Goal: Task Accomplishment & Management: Complete application form

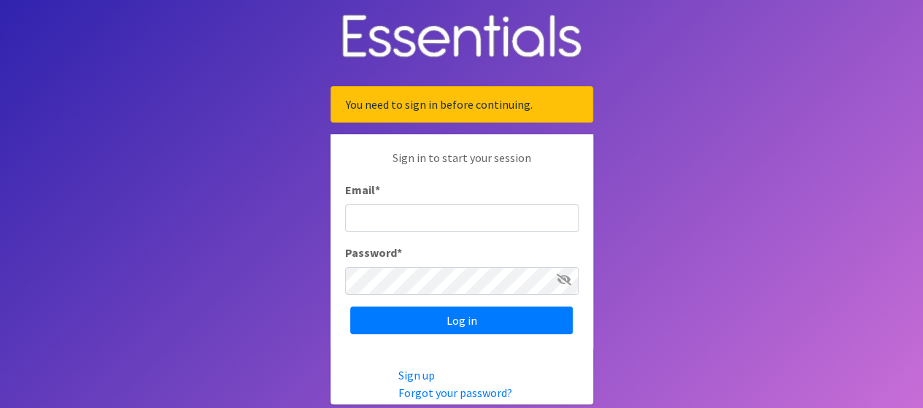
type input "[DOMAIN_NAME][EMAIL_ADDRESS][DOMAIN_NAME]"
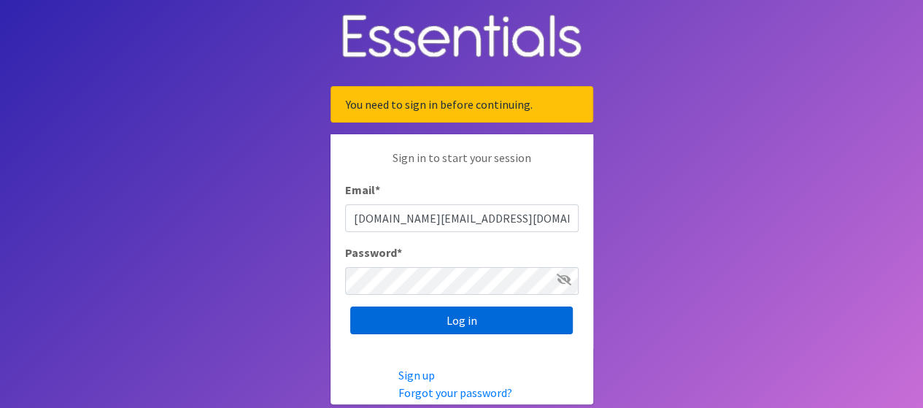
click at [492, 321] on input "Log in" at bounding box center [461, 320] width 222 height 28
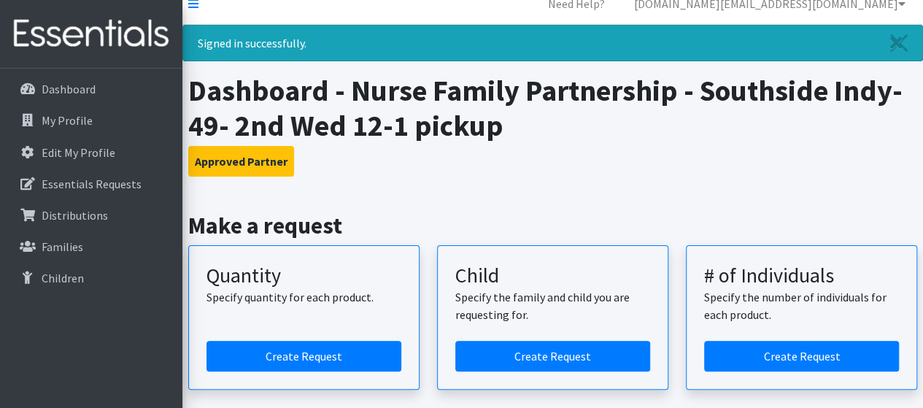
scroll to position [16, 0]
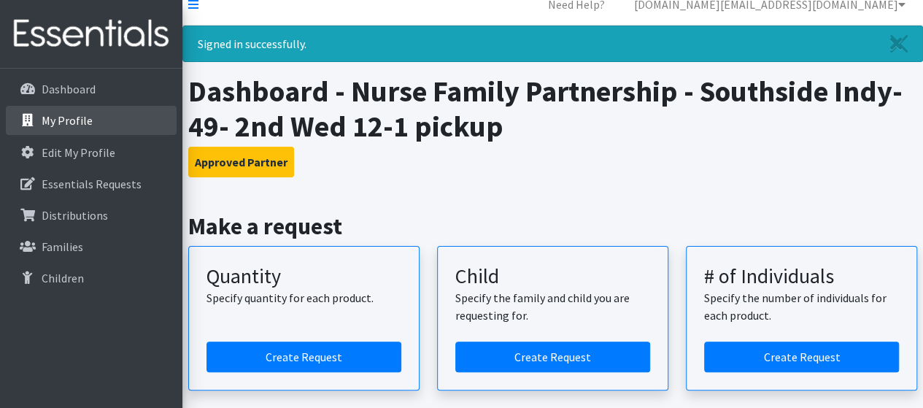
click at [62, 127] on p "My Profile" at bounding box center [67, 120] width 51 height 15
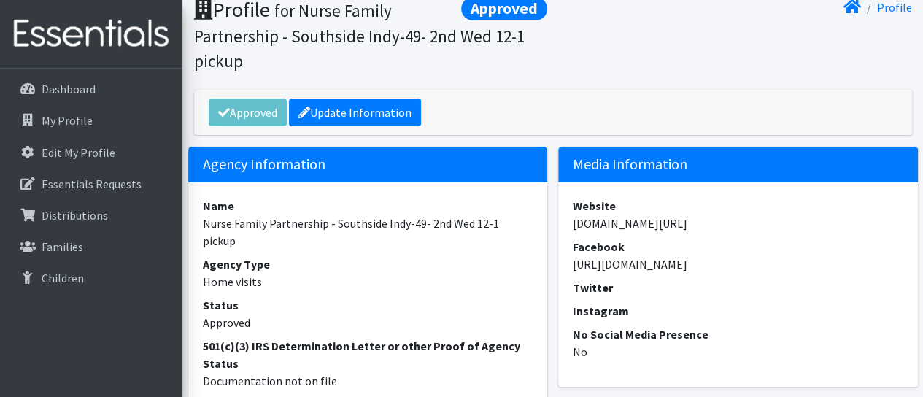
scroll to position [76, 0]
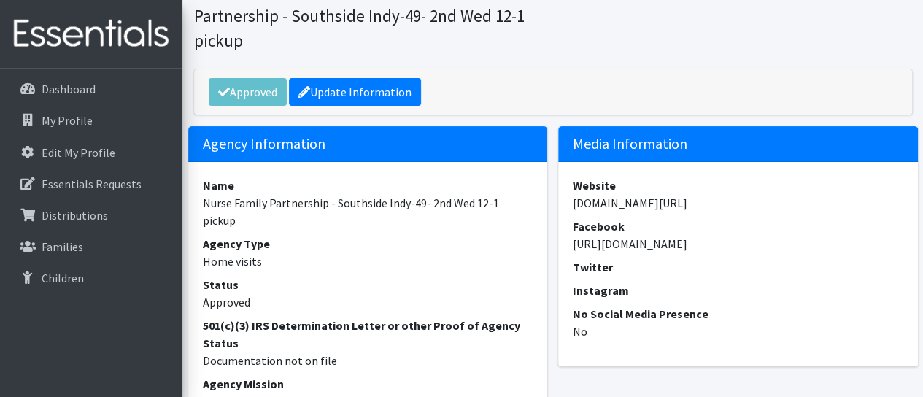
click at [791, 289] on dt "Instagram" at bounding box center [738, 291] width 330 height 18
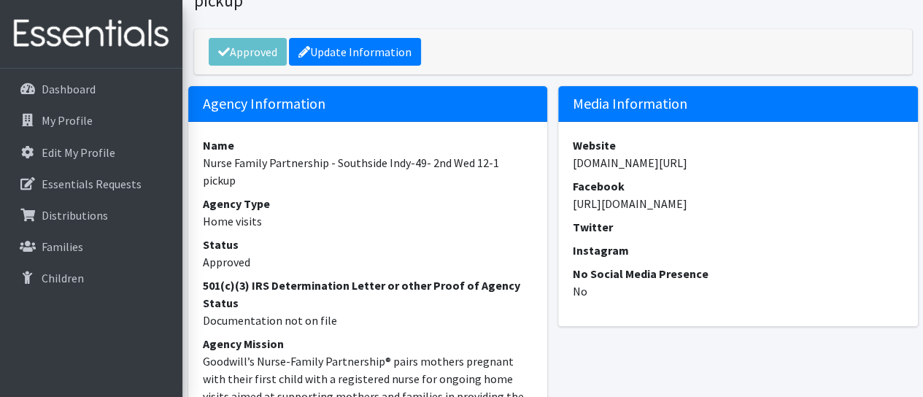
scroll to position [115, 0]
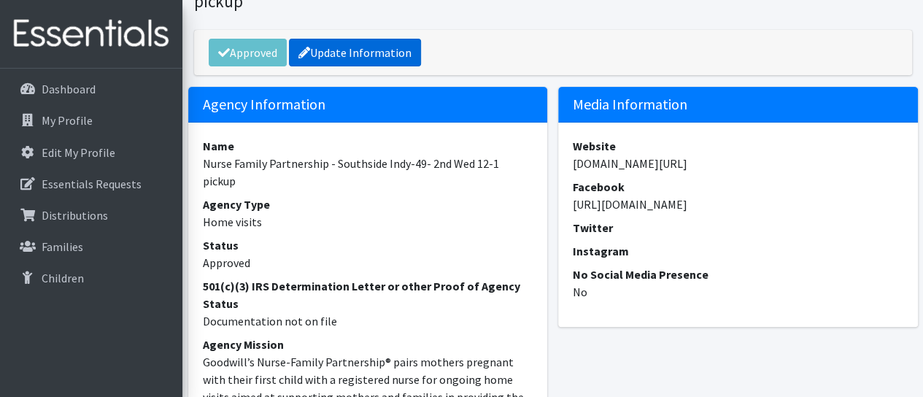
click at [385, 58] on link "Update Information" at bounding box center [355, 53] width 132 height 28
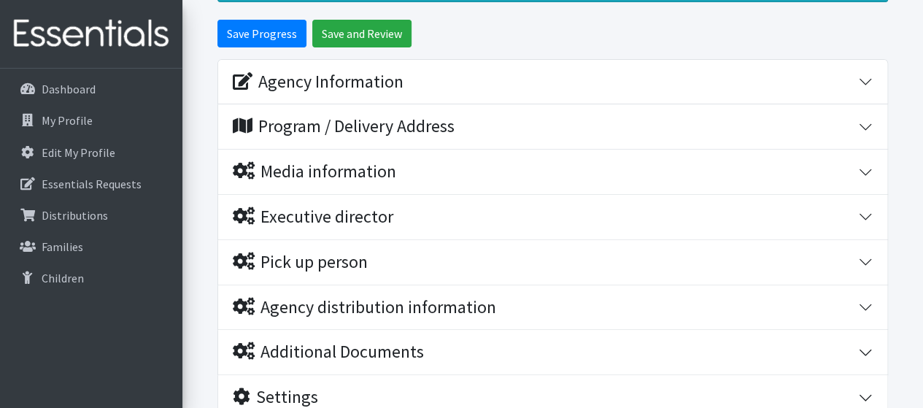
scroll to position [189, 0]
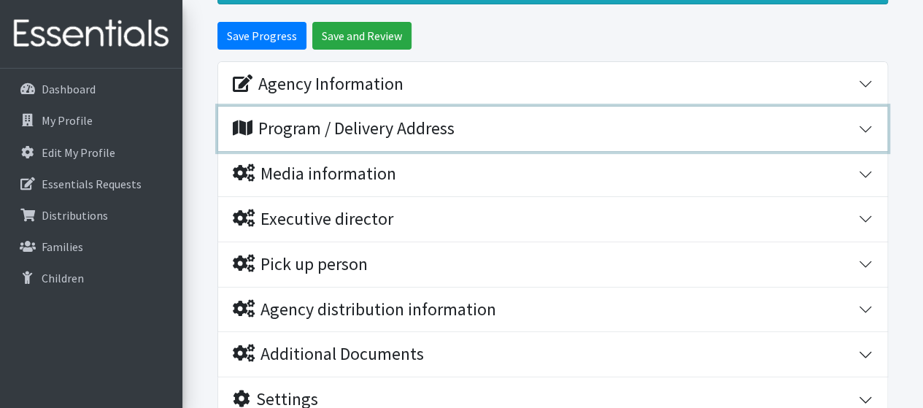
click at [698, 128] on div "Program / Delivery Address" at bounding box center [545, 128] width 625 height 21
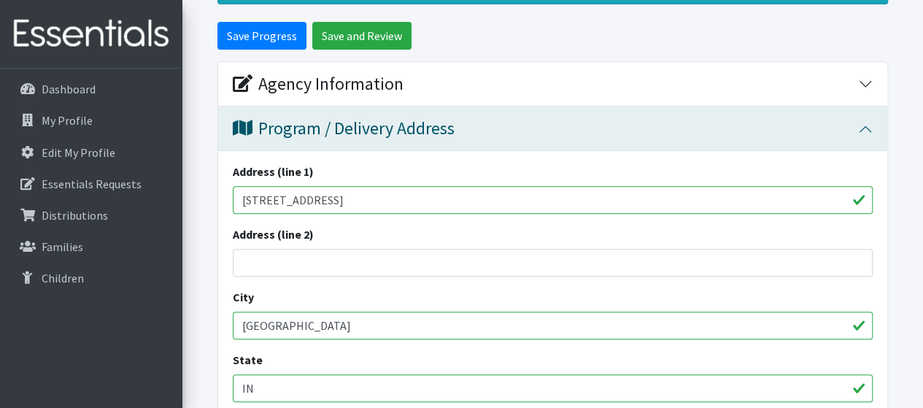
click at [683, 203] on input "[STREET_ADDRESS]" at bounding box center [553, 200] width 640 height 28
type input "1"
type input "1212 Applegate Lane"
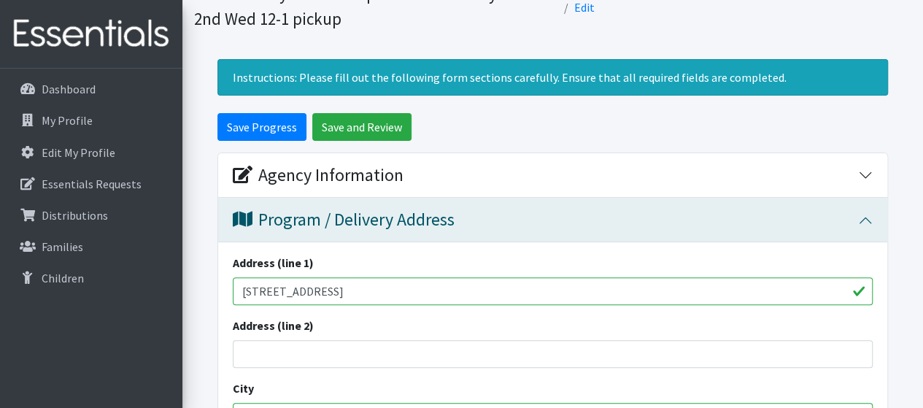
scroll to position [94, 0]
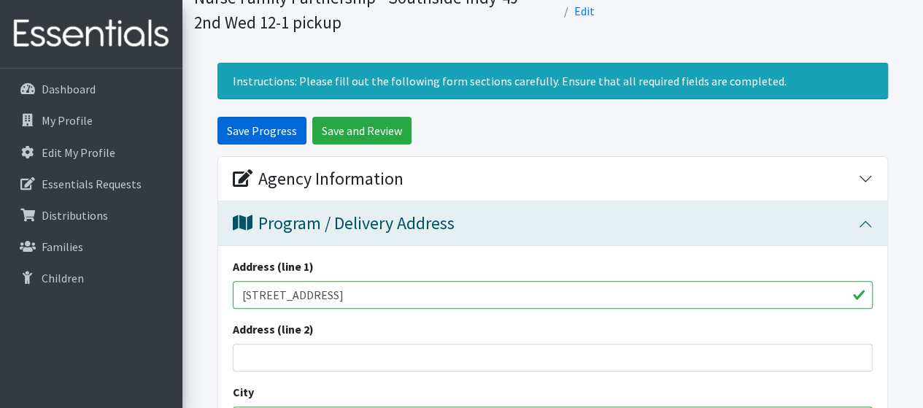
click at [268, 139] on input "Save Progress" at bounding box center [261, 131] width 89 height 28
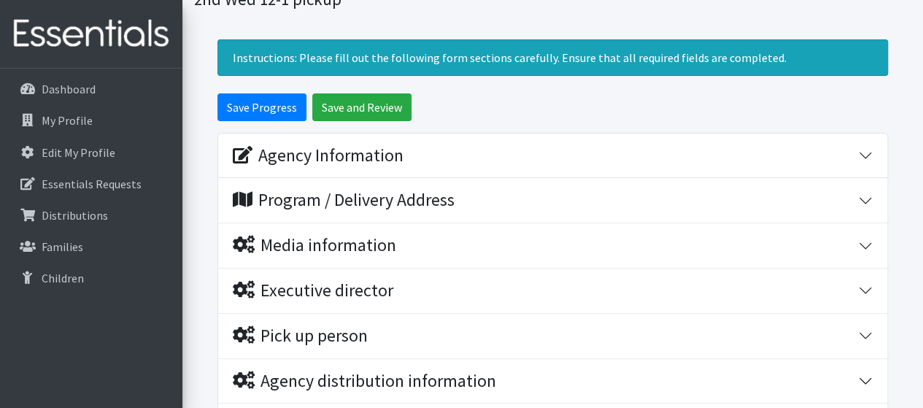
scroll to position [168, 0]
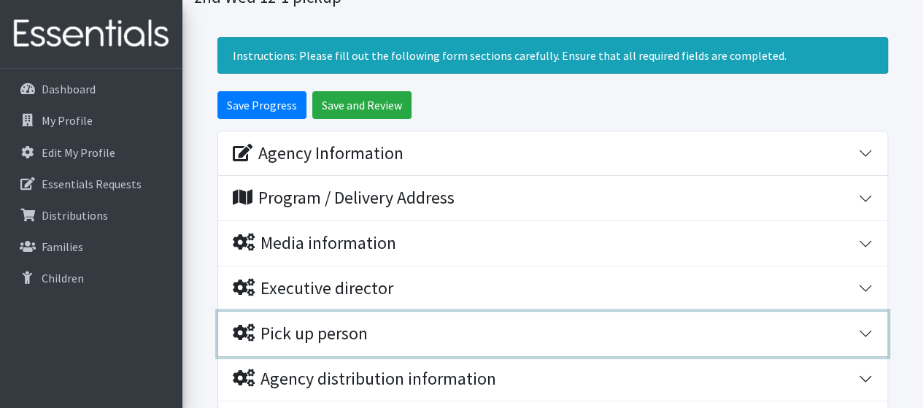
click at [734, 347] on button "Pick up person" at bounding box center [552, 333] width 669 height 44
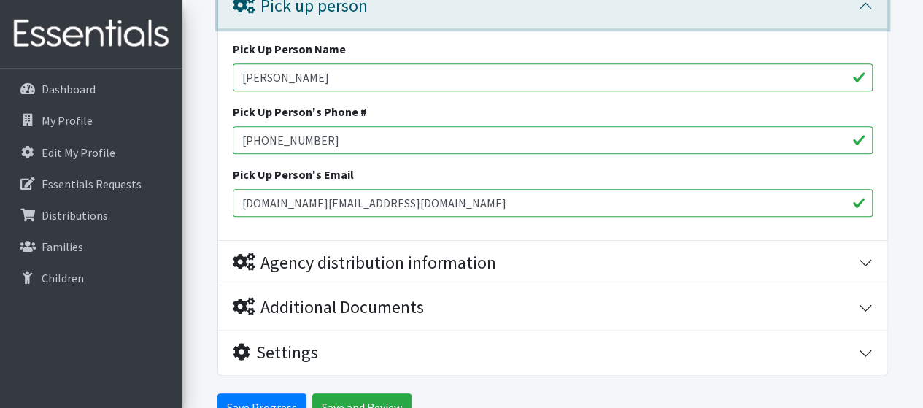
scroll to position [500, 0]
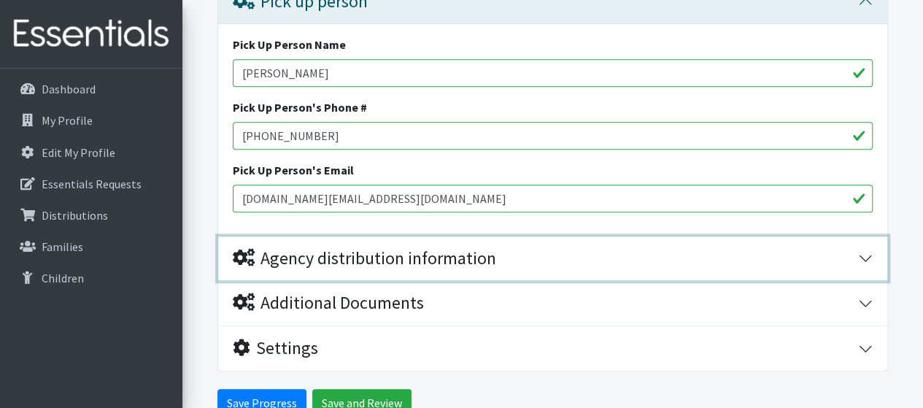
click at [759, 257] on div "Agency distribution information" at bounding box center [545, 258] width 625 height 21
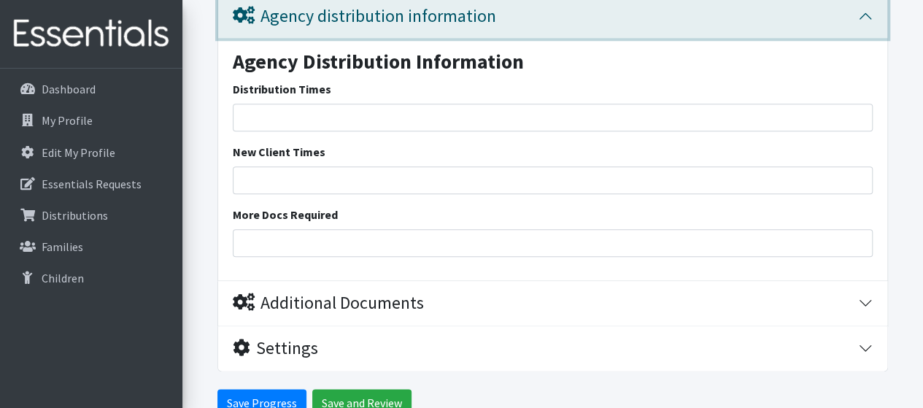
scroll to position [741, 0]
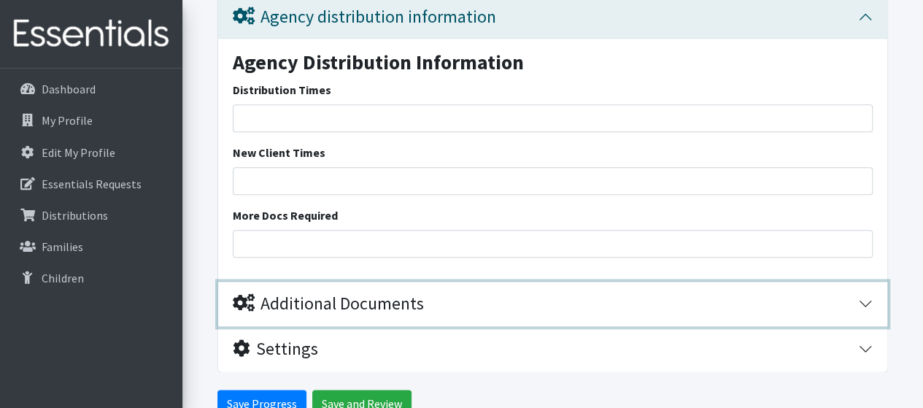
click at [738, 319] on button "Additional Documents" at bounding box center [552, 304] width 669 height 44
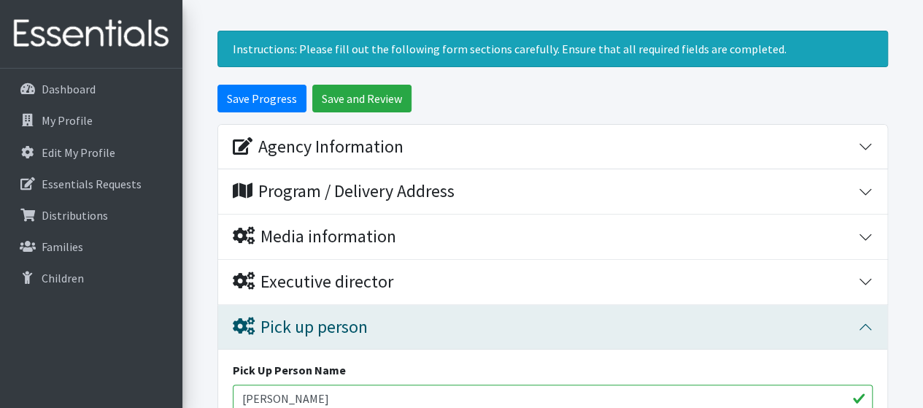
scroll to position [170, 0]
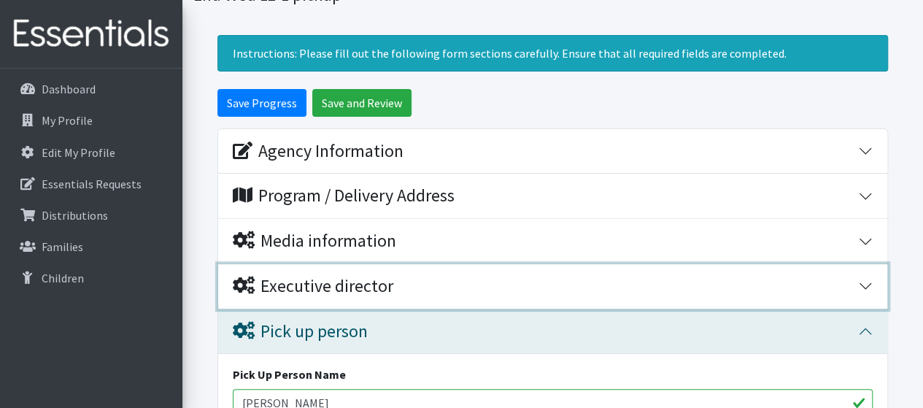
click at [758, 282] on div "Executive director" at bounding box center [545, 286] width 625 height 21
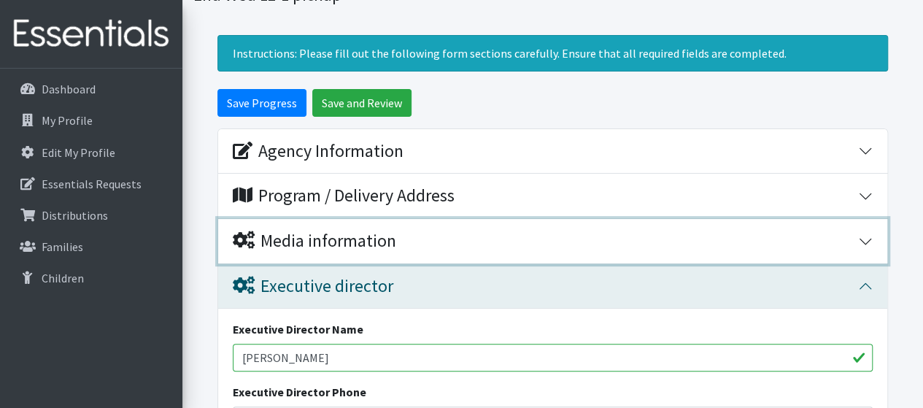
click at [751, 243] on div "Media information" at bounding box center [545, 240] width 625 height 21
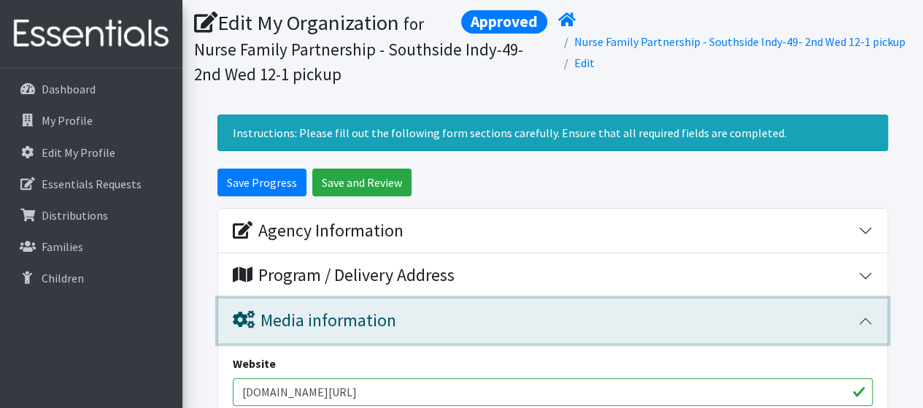
scroll to position [90, 0]
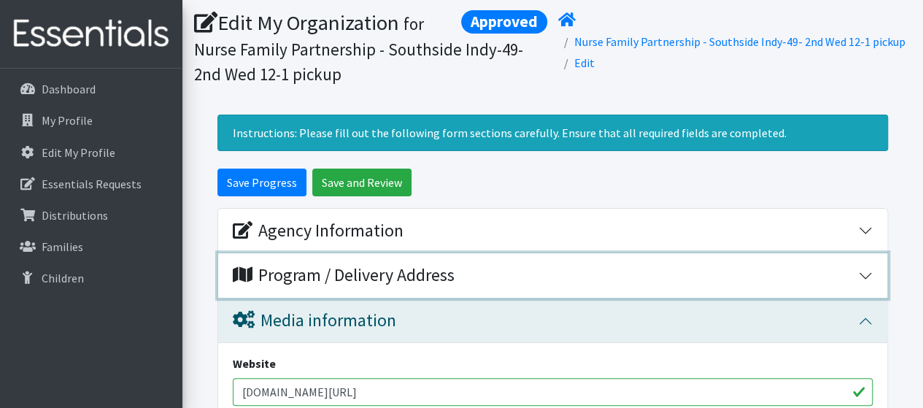
click at [756, 266] on div "Program / Delivery Address" at bounding box center [545, 275] width 625 height 21
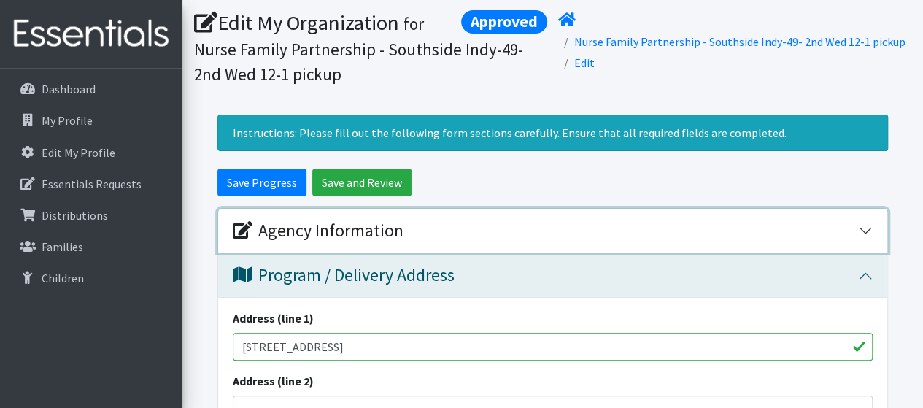
click at [756, 238] on div "Agency Information" at bounding box center [545, 230] width 625 height 21
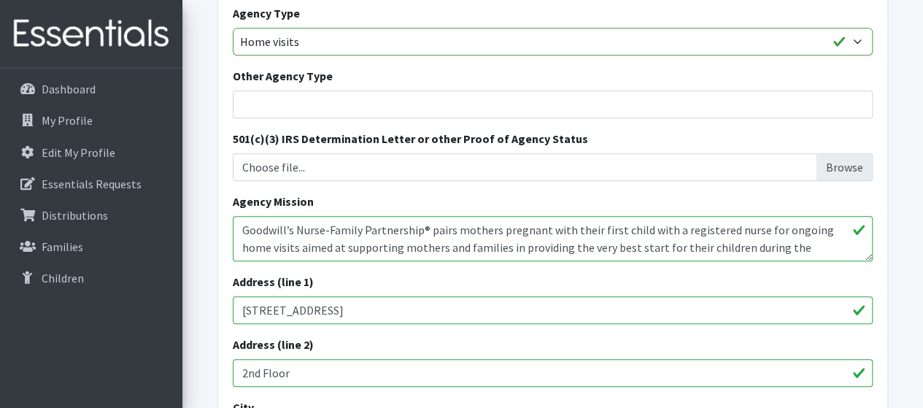
scroll to position [424, 0]
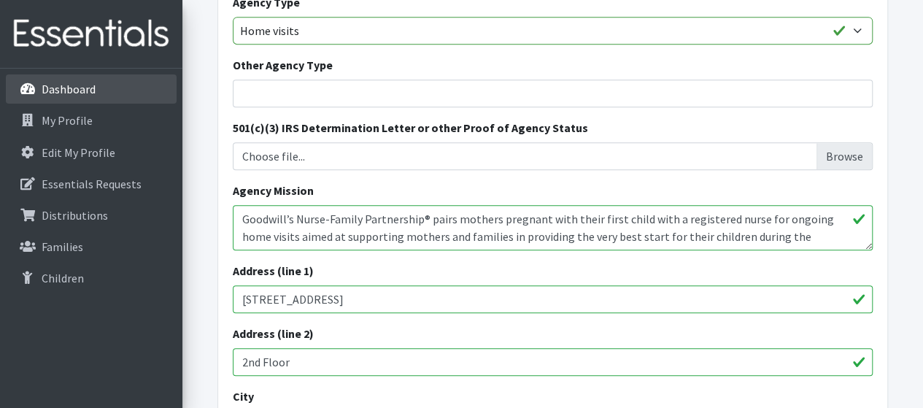
click at [71, 90] on p "Dashboard" at bounding box center [69, 89] width 54 height 15
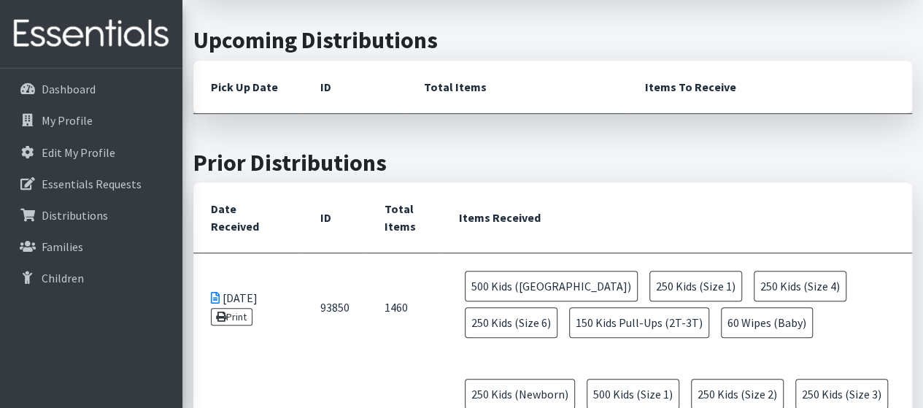
scroll to position [483, 0]
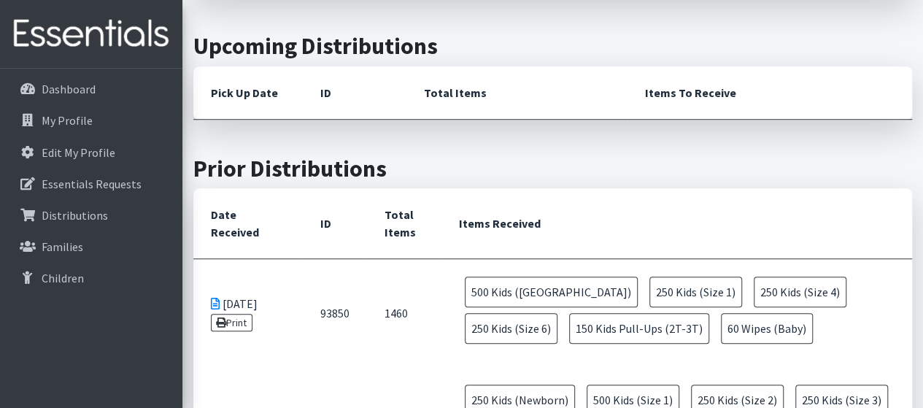
click at [546, 300] on span "500 Kids ([GEOGRAPHIC_DATA])" at bounding box center [551, 291] width 173 height 31
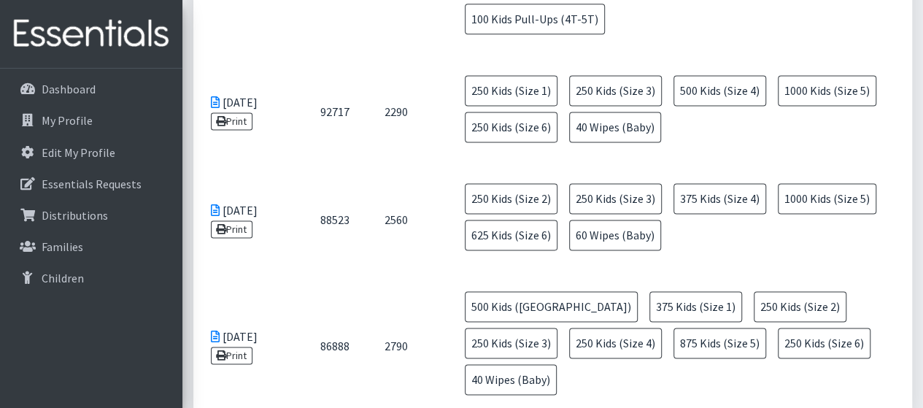
scroll to position [972, 0]
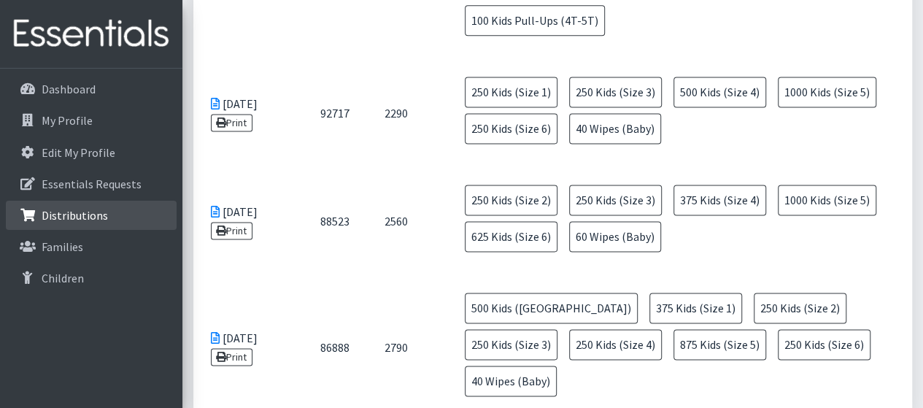
click at [70, 222] on link "Distributions" at bounding box center [91, 215] width 171 height 29
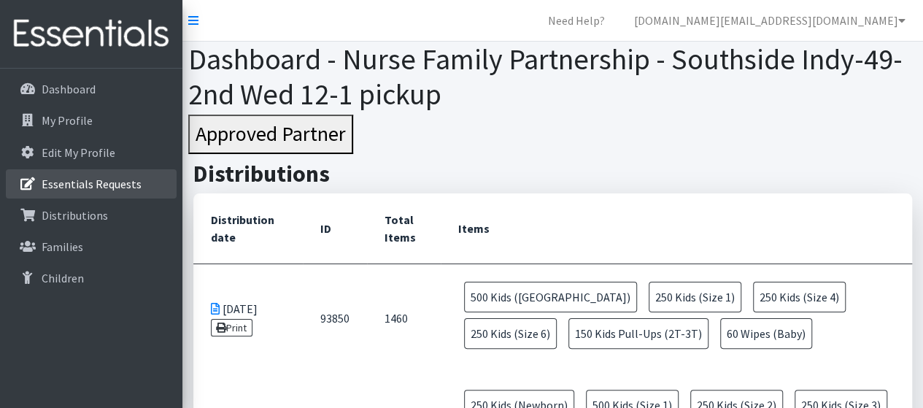
click at [77, 193] on link "Essentials Requests" at bounding box center [91, 183] width 171 height 29
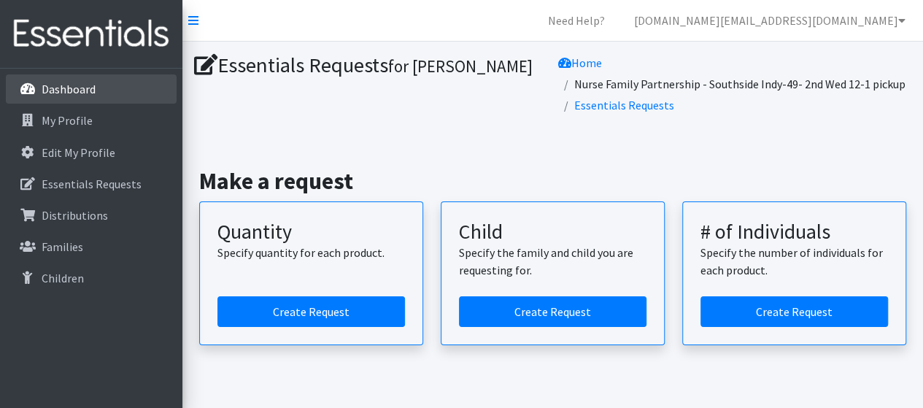
click at [108, 103] on link "Dashboard" at bounding box center [91, 88] width 171 height 29
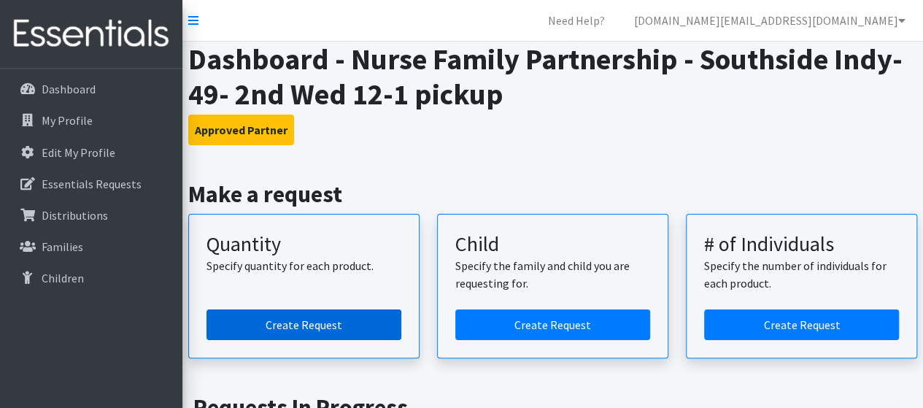
click at [308, 316] on link "Create Request" at bounding box center [303, 324] width 195 height 31
